Goal: Task Accomplishment & Management: Manage account settings

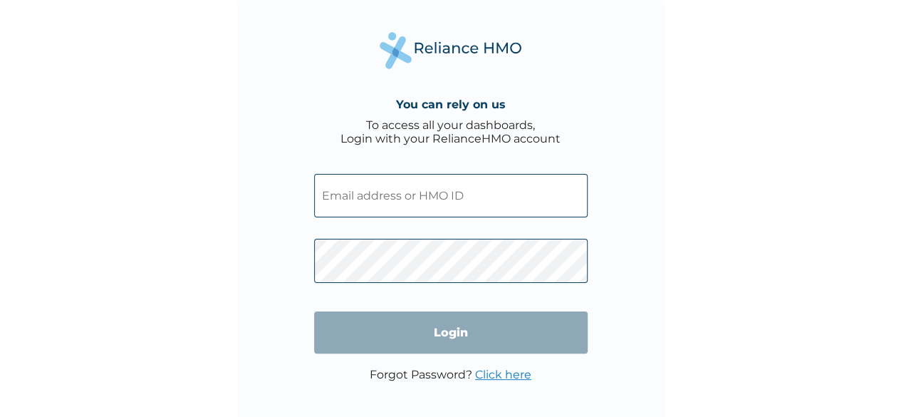
type input "oht/12094/a"
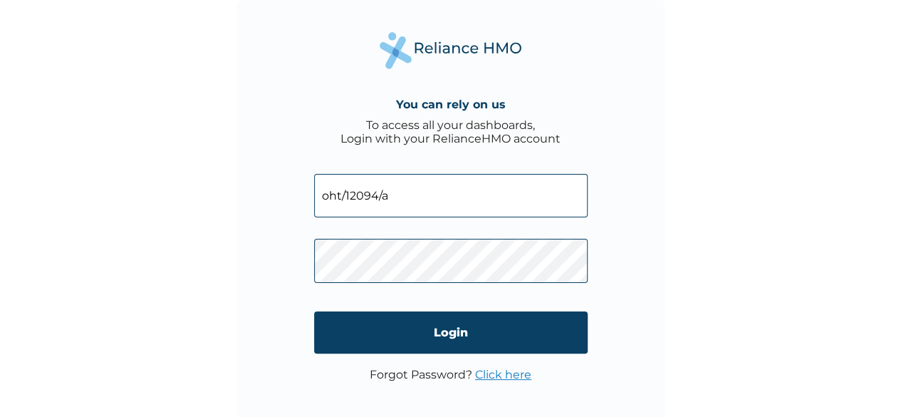
click at [414, 196] on input "oht/12094/a" at bounding box center [450, 195] width 273 height 43
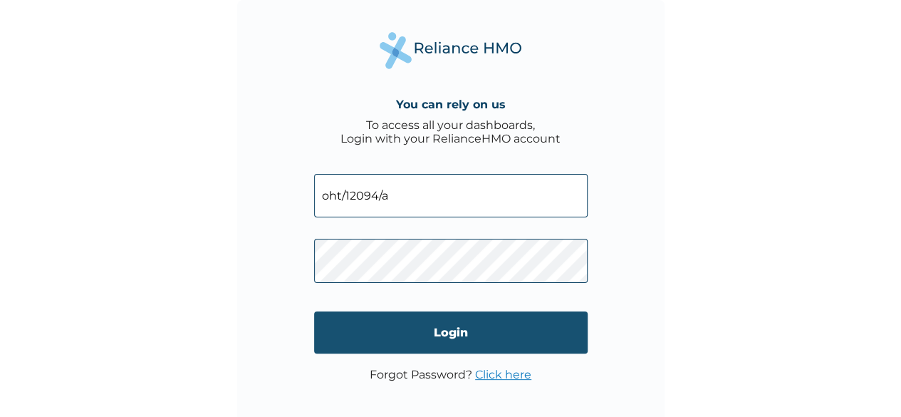
click at [414, 321] on input "Login" at bounding box center [450, 332] width 273 height 42
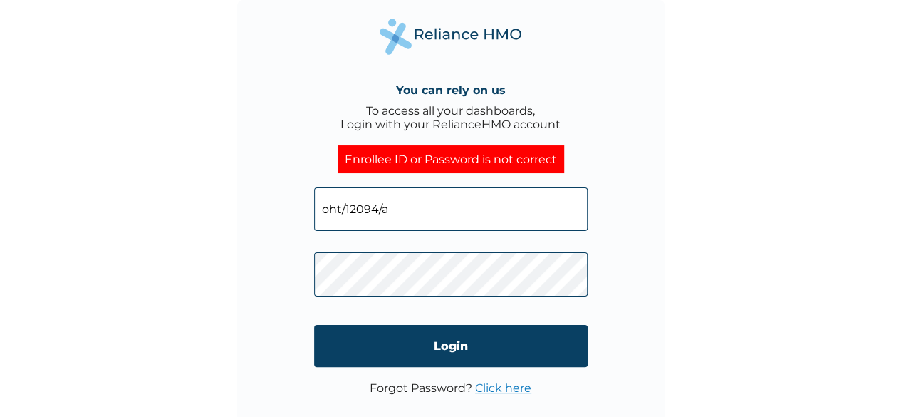
click at [241, 276] on div "You can rely on us To access all your dashboards, Login with your RelianceHMO a…" at bounding box center [450, 213] width 427 height 427
click at [353, 335] on input "Login" at bounding box center [450, 346] width 273 height 42
click at [444, 208] on input "oht/12094/a" at bounding box center [450, 208] width 273 height 43
drag, startPoint x: 339, startPoint y: 208, endPoint x: 301, endPoint y: 206, distance: 37.8
click at [301, 206] on div "You can rely on us To access all your dashboards, Login with your RelianceHMO a…" at bounding box center [450, 213] width 427 height 427
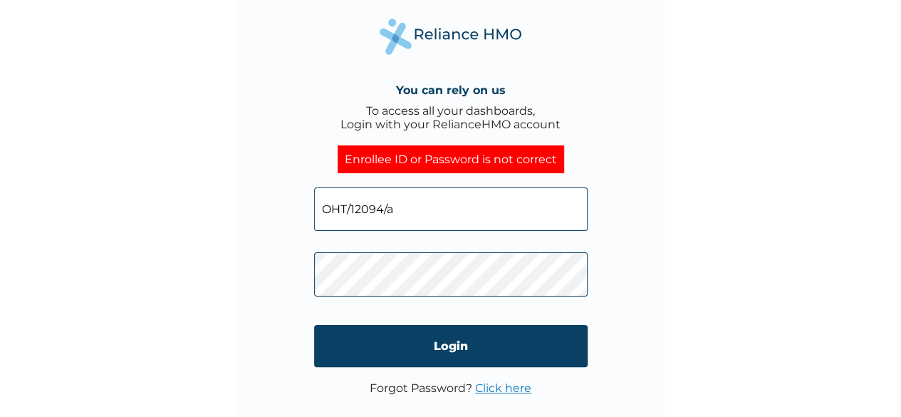
click at [412, 207] on input "OHT/12094/a" at bounding box center [450, 208] width 273 height 43
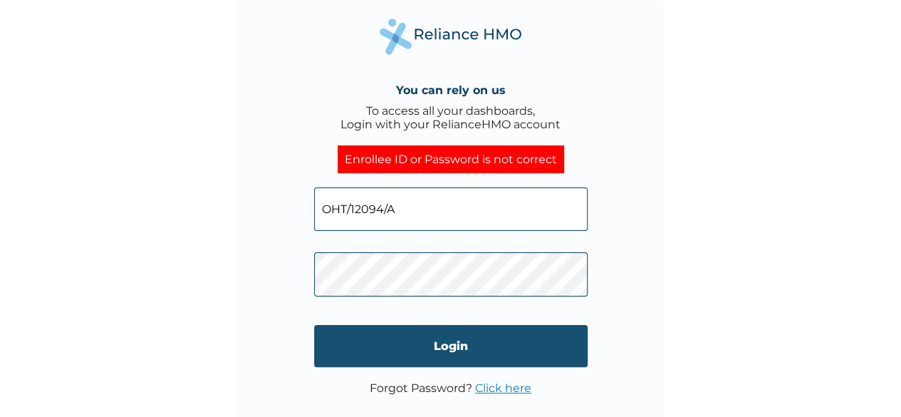
type input "OHT/12094/A"
click at [334, 350] on input "Login" at bounding box center [450, 346] width 273 height 42
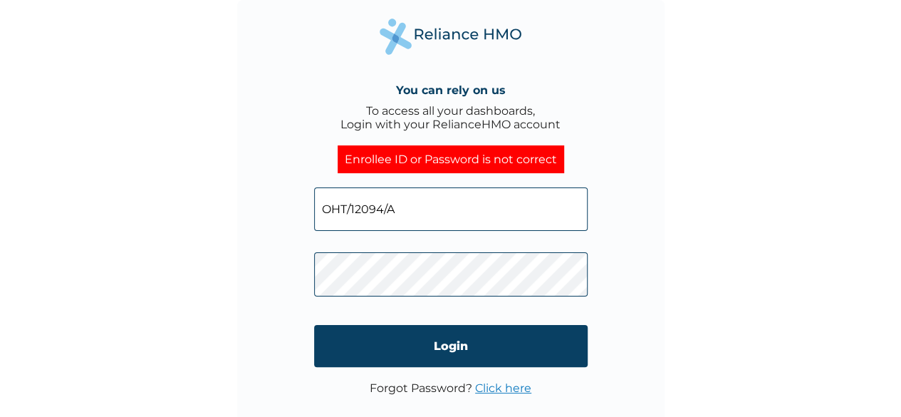
click at [370, 209] on input "OHT/12094/A" at bounding box center [450, 208] width 273 height 43
type input "OHT/12094/A"
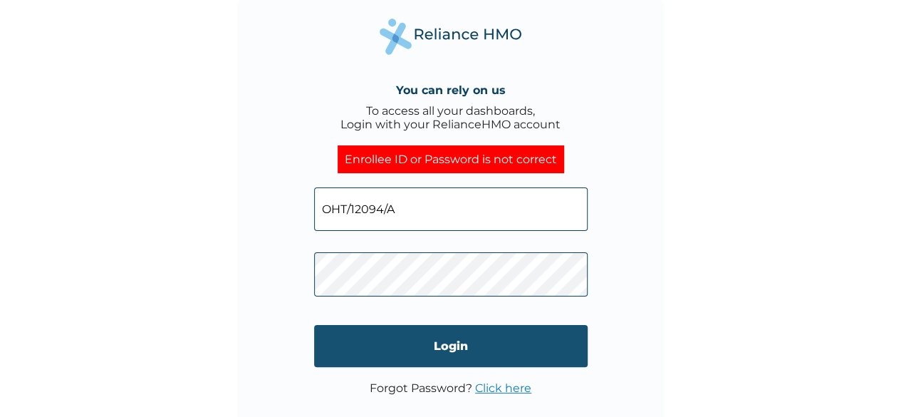
click at [387, 344] on input "Login" at bounding box center [450, 346] width 273 height 42
